Goal: Find specific page/section: Find specific page/section

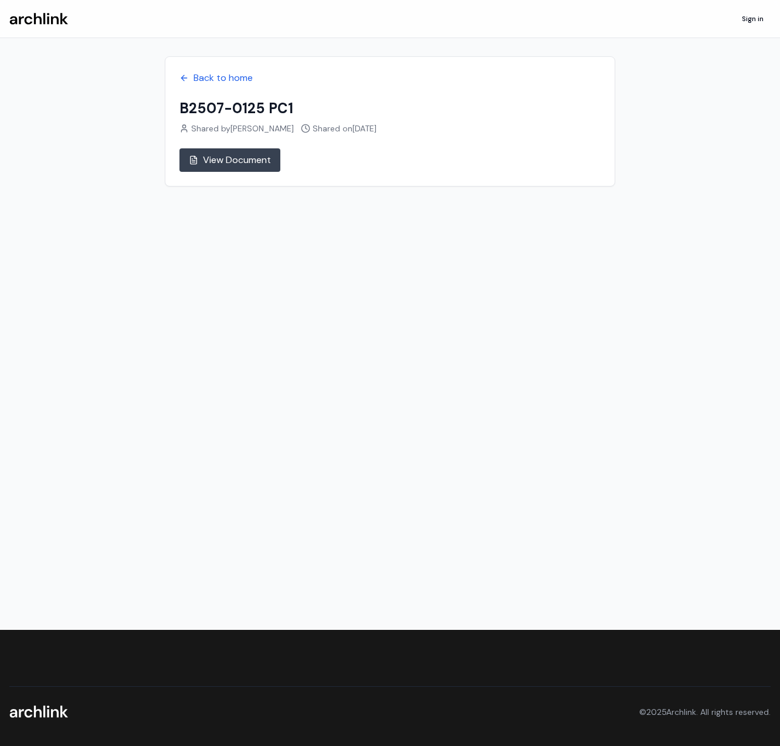
click at [265, 167] on link "View Document" at bounding box center [230, 159] width 101 height 23
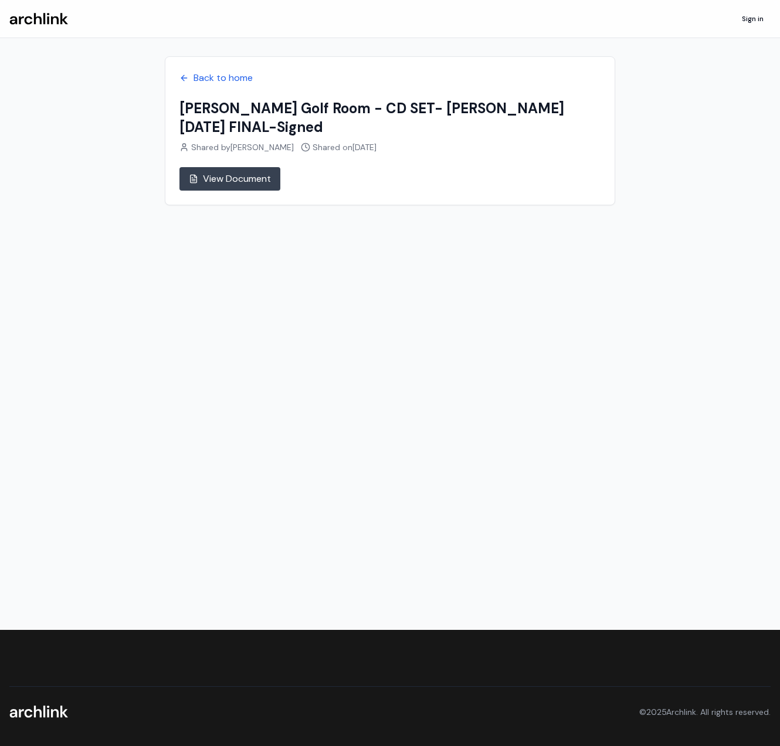
click at [261, 167] on link "View Document" at bounding box center [230, 178] width 101 height 23
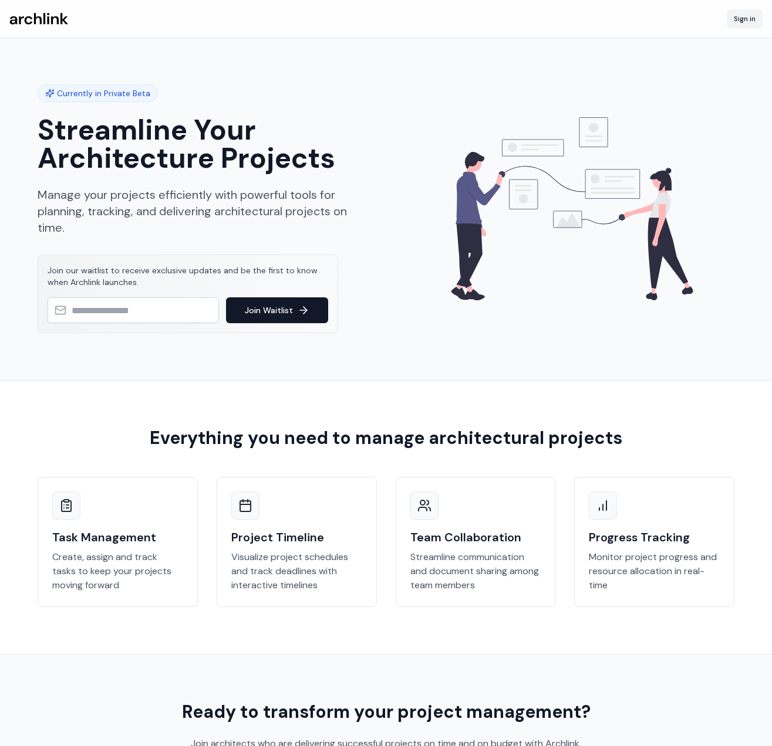
click at [746, 12] on link "Sign in" at bounding box center [744, 18] width 36 height 19
